Goal: Task Accomplishment & Management: Manage account settings

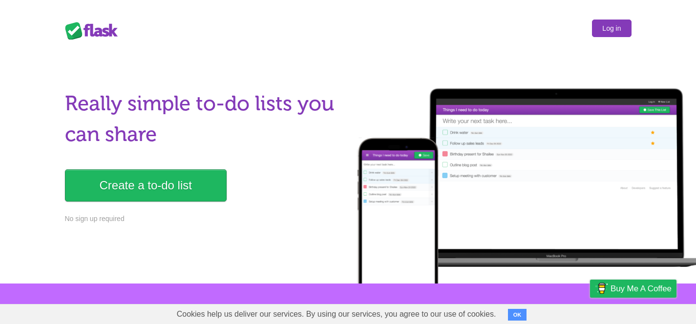
click at [605, 36] on link "Log in" at bounding box center [611, 29] width 39 height 18
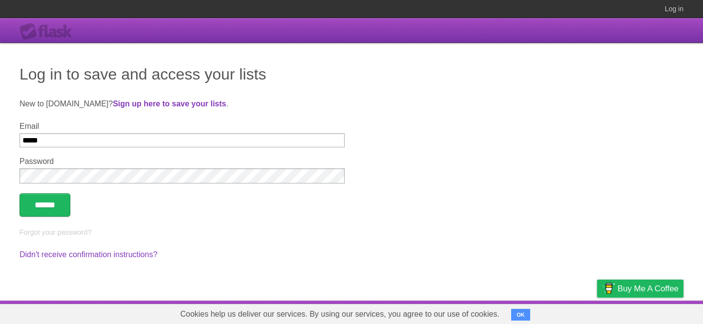
type input "**********"
click at [20, 193] on input "******" at bounding box center [45, 204] width 51 height 23
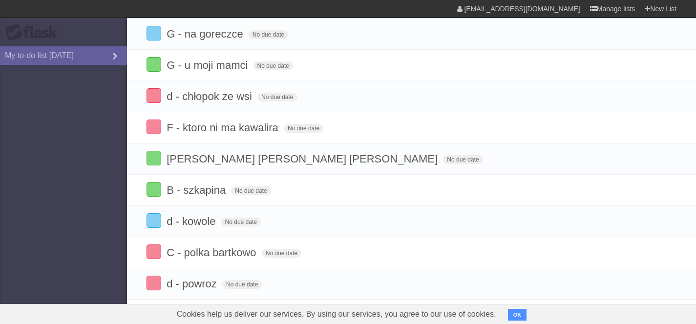
scroll to position [145, 0]
